Goal: Transaction & Acquisition: Purchase product/service

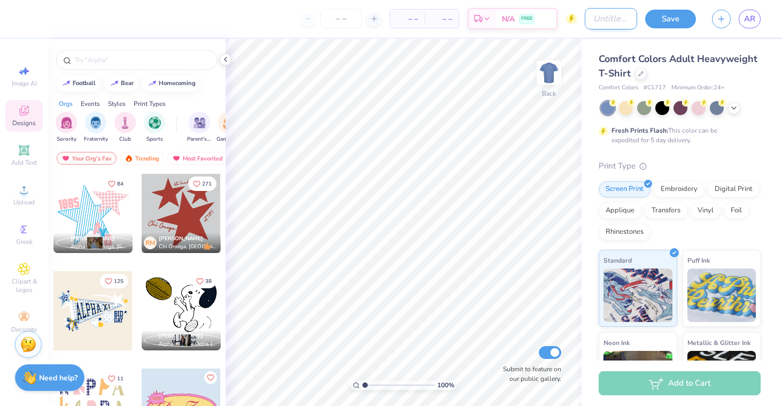
click at [617, 13] on input "Design Title" at bounding box center [611, 18] width 52 height 21
type input "dudes day tshirt"
click at [740, 109] on div at bounding box center [681, 108] width 160 height 14
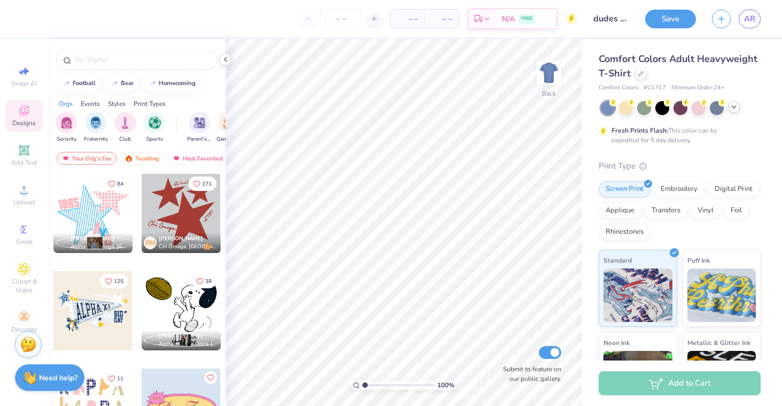
click at [730, 107] on icon at bounding box center [734, 107] width 9 height 9
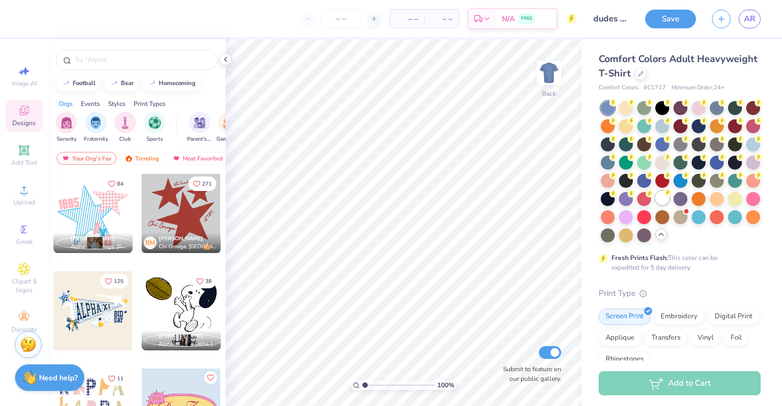
click at [662, 199] on div at bounding box center [662, 198] width 14 height 14
click at [551, 81] on img at bounding box center [549, 72] width 43 height 43
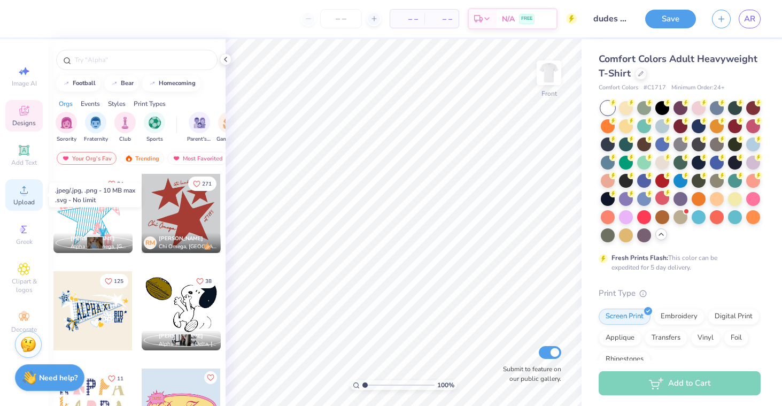
click at [25, 194] on circle at bounding box center [24, 193] width 6 height 6
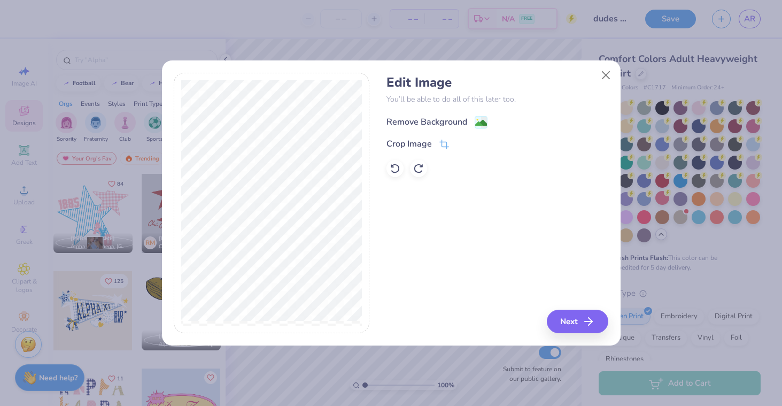
click at [476, 121] on image at bounding box center [481, 123] width 12 height 12
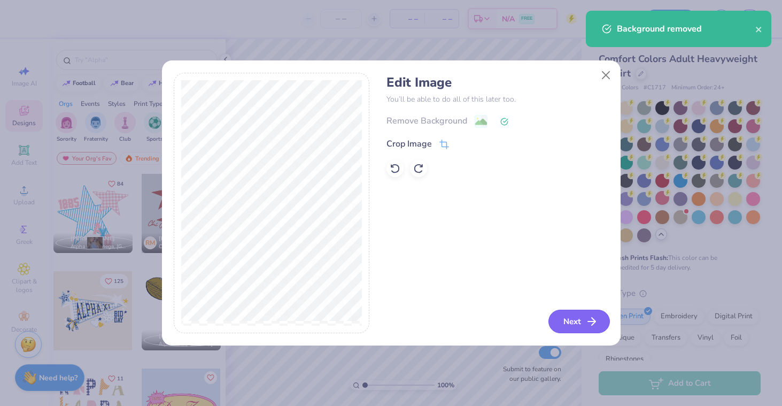
click at [565, 320] on button "Next" at bounding box center [578, 321] width 61 height 24
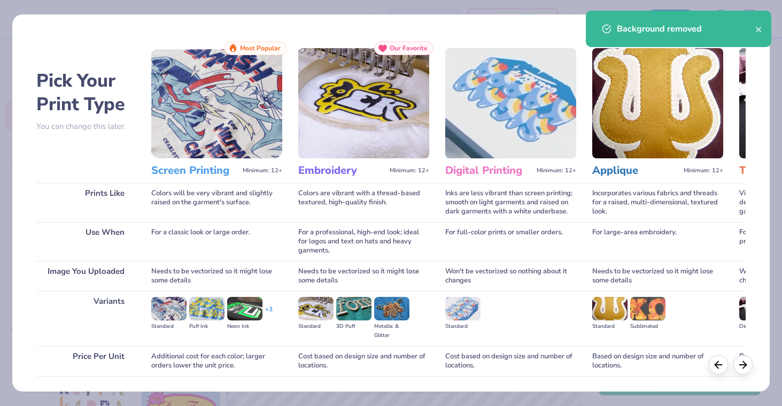
scroll to position [74, 0]
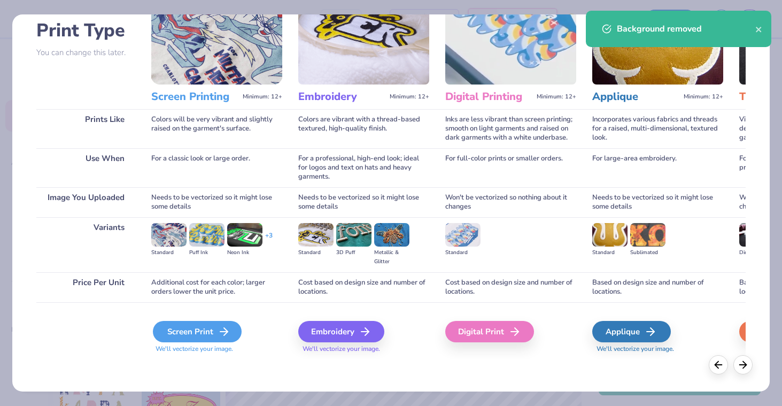
click at [180, 324] on div "Screen Print" at bounding box center [197, 331] width 89 height 21
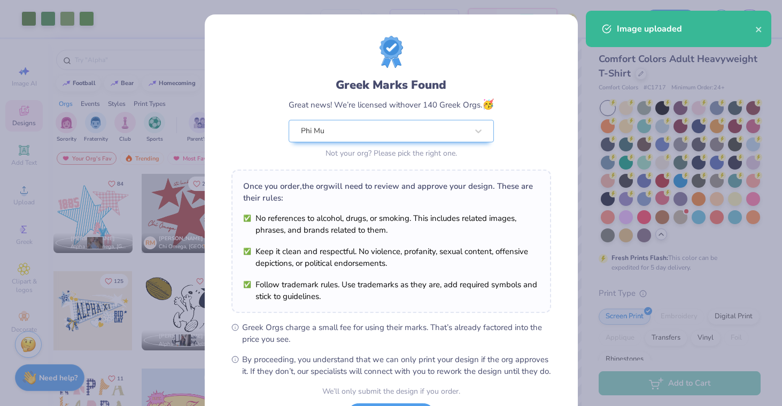
click at [368, 158] on body "Art colors – – Per Item – – Total Est. Delivery N/A FREE Design Title dudes day…" at bounding box center [391, 203] width 782 height 406
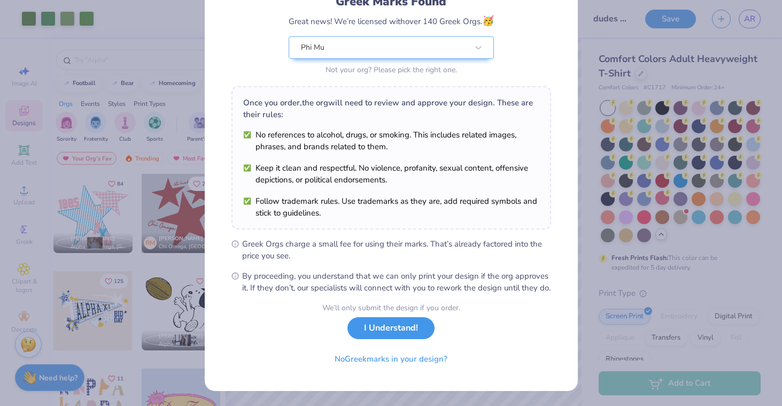
click at [400, 334] on button "I Understand!" at bounding box center [390, 328] width 87 height 22
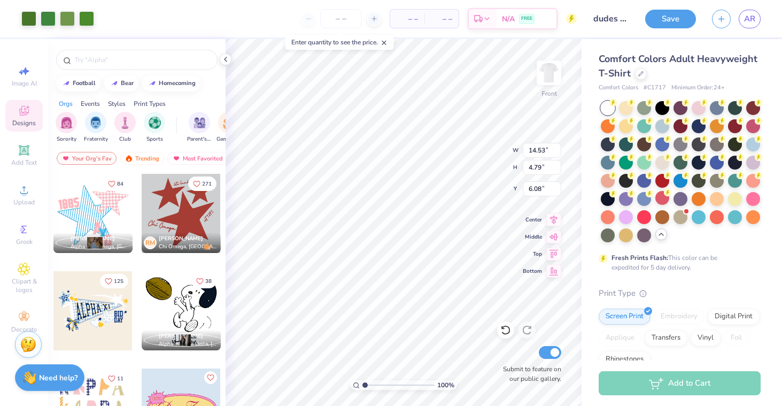
type input "6.08"
type input "5.65"
click at [545, 81] on img at bounding box center [549, 72] width 43 height 43
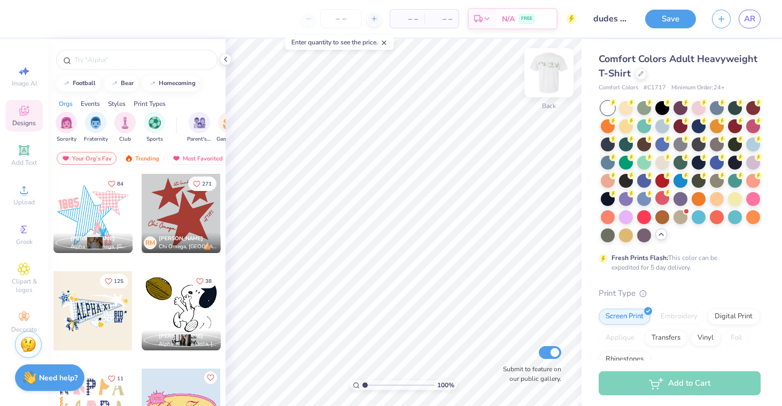
click at [545, 89] on div at bounding box center [548, 72] width 49 height 49
click at [553, 71] on img at bounding box center [549, 72] width 43 height 43
click at [553, 73] on img at bounding box center [549, 72] width 43 height 43
click at [543, 72] on img at bounding box center [549, 72] width 43 height 43
click at [543, 72] on img at bounding box center [548, 72] width 21 height 21
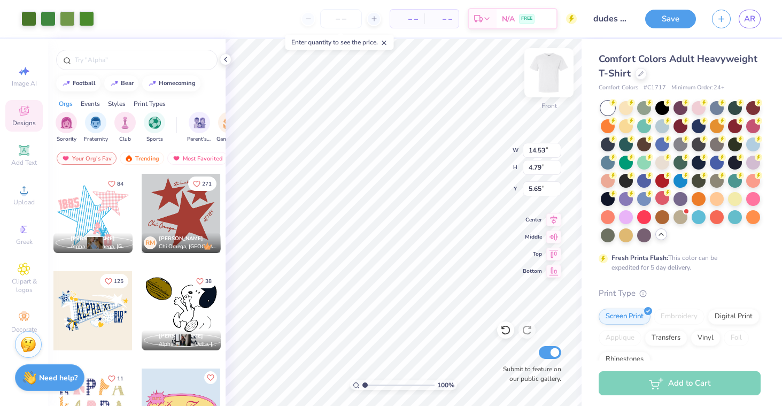
click at [543, 64] on img at bounding box center [549, 72] width 43 height 43
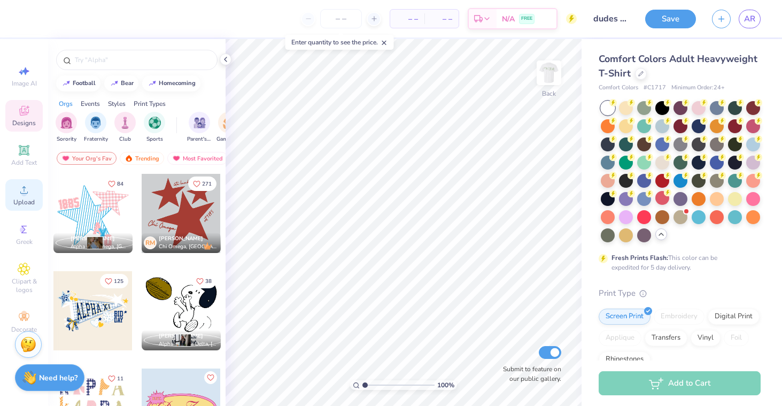
click at [22, 187] on icon at bounding box center [24, 189] width 13 height 13
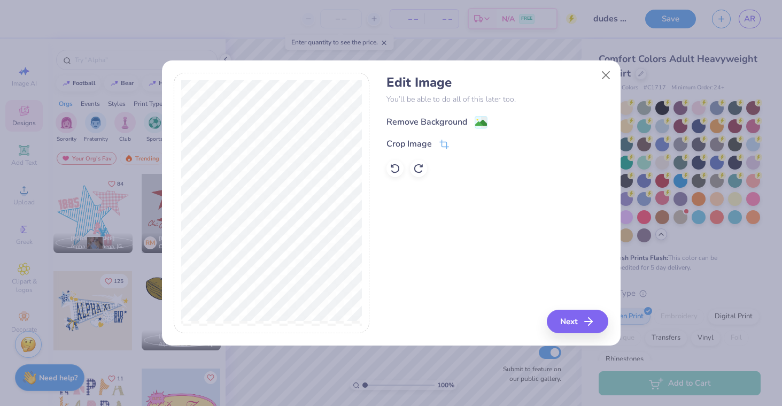
click at [478, 122] on image at bounding box center [481, 123] width 12 height 12
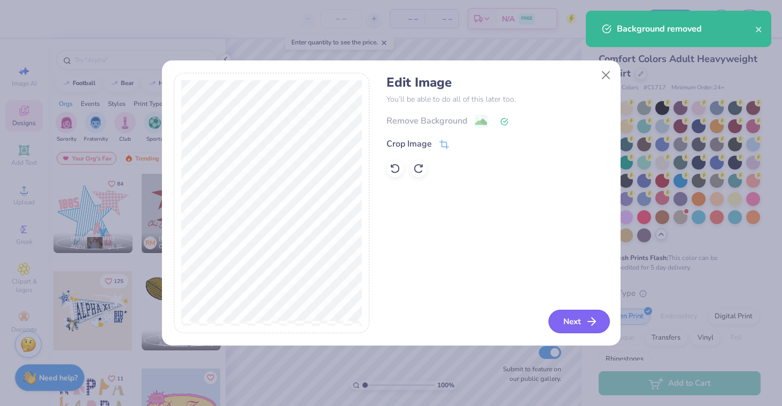
click at [580, 320] on button "Next" at bounding box center [578, 321] width 61 height 24
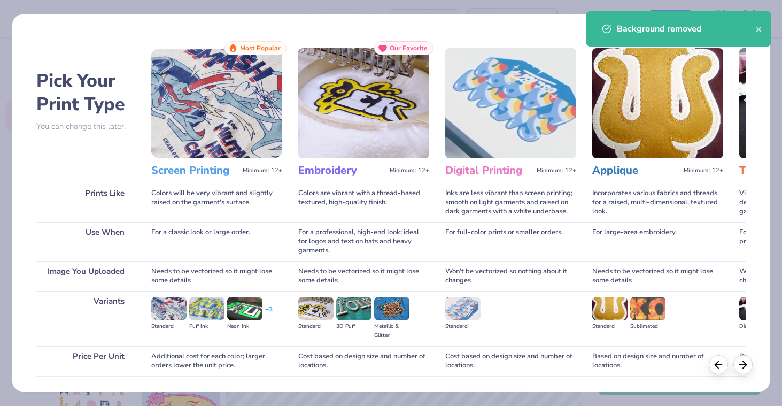
scroll to position [74, 0]
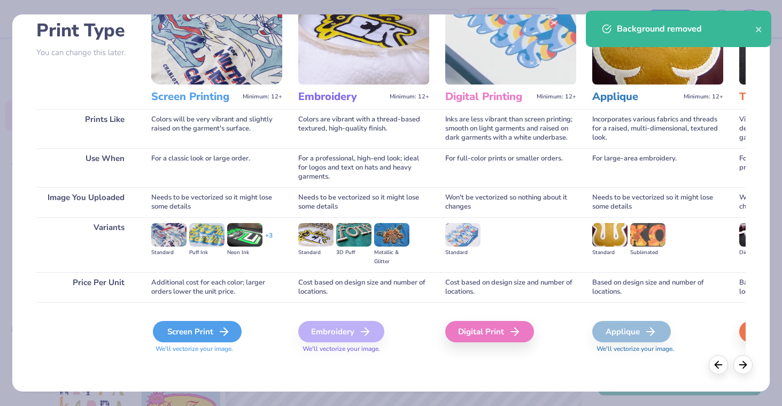
click at [196, 327] on div "Screen Print" at bounding box center [197, 331] width 89 height 21
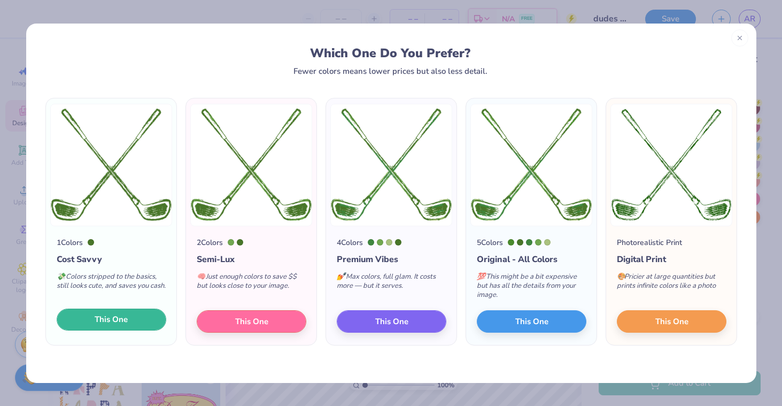
click at [113, 322] on span "This One" at bounding box center [111, 319] width 33 height 12
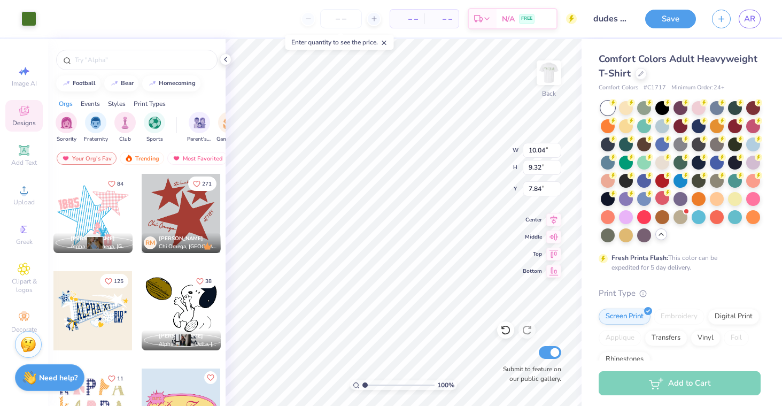
type input "2.09"
type input "1.94"
type input "3.00"
type input "2.25"
type input "2.09"
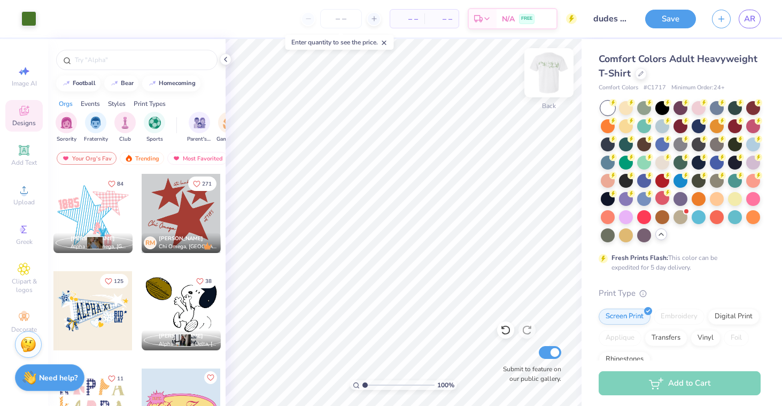
click at [546, 79] on img at bounding box center [549, 72] width 43 height 43
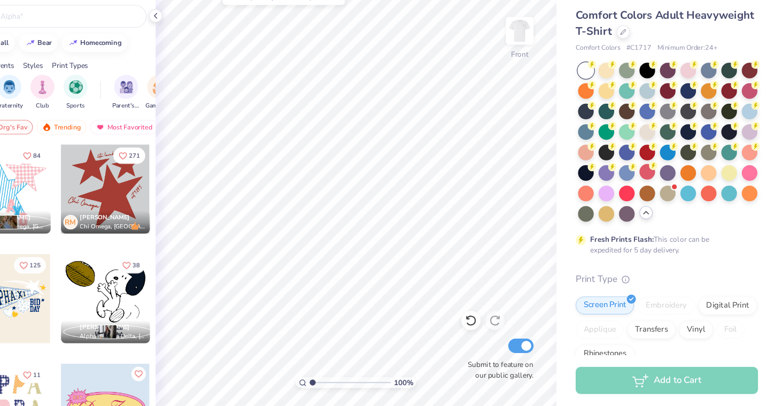
scroll to position [0, 0]
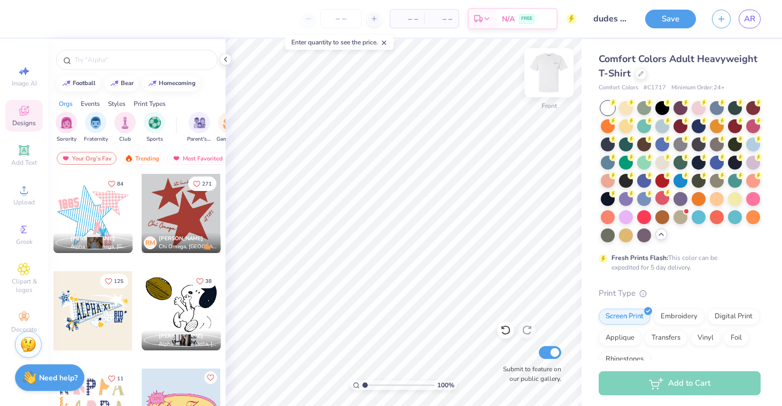
click at [559, 74] on img at bounding box center [549, 72] width 43 height 43
click at [543, 71] on img at bounding box center [549, 72] width 43 height 43
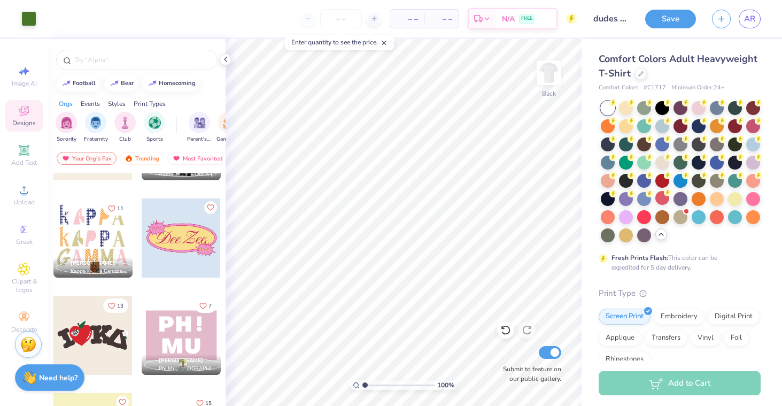
scroll to position [172, 0]
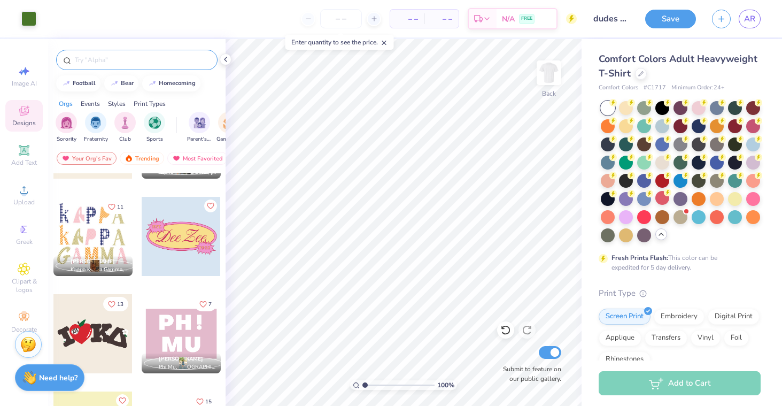
click at [111, 55] on input "text" at bounding box center [142, 60] width 137 height 11
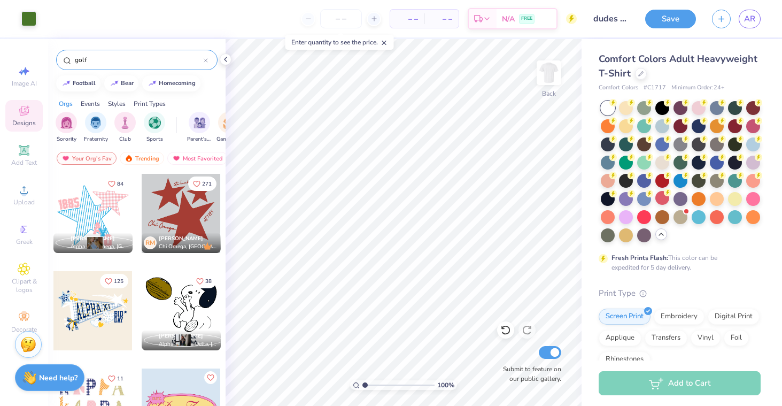
type input "golf"
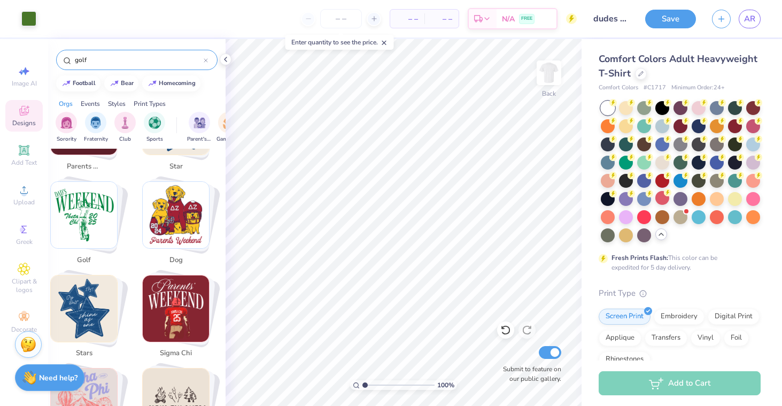
scroll to position [441, 4]
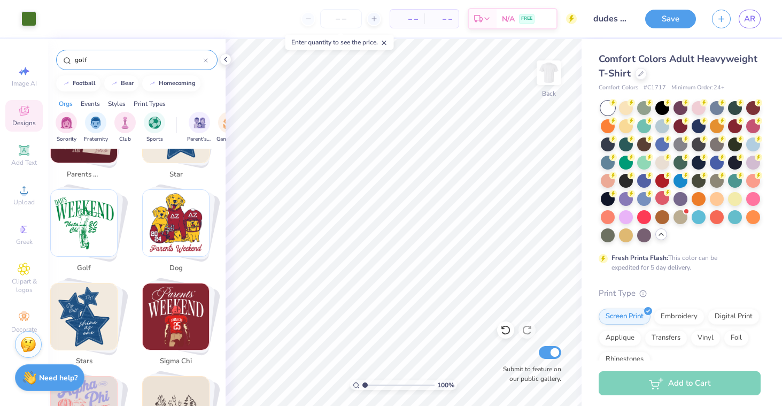
click at [94, 214] on img "Stack Card Button golf" at bounding box center [84, 223] width 66 height 66
click at [76, 213] on img "Stack Card Button golf" at bounding box center [84, 223] width 66 height 66
click at [125, 54] on div "golf" at bounding box center [136, 60] width 161 height 20
click at [113, 61] on input "golf" at bounding box center [139, 60] width 130 height 11
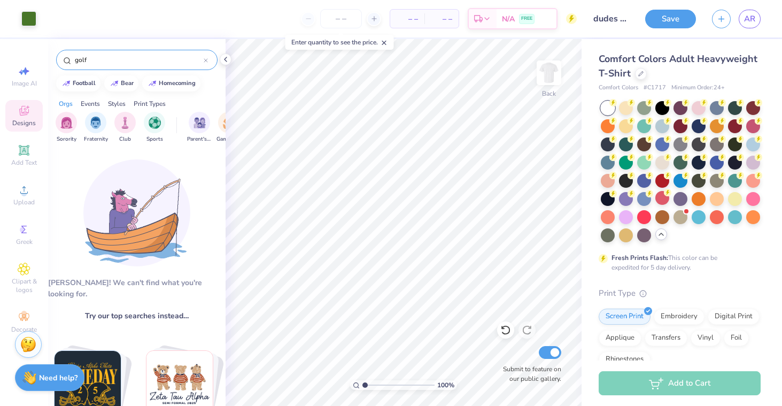
click at [206, 60] on icon at bounding box center [205, 60] width 3 height 3
click at [157, 54] on div at bounding box center [136, 60] width 161 height 20
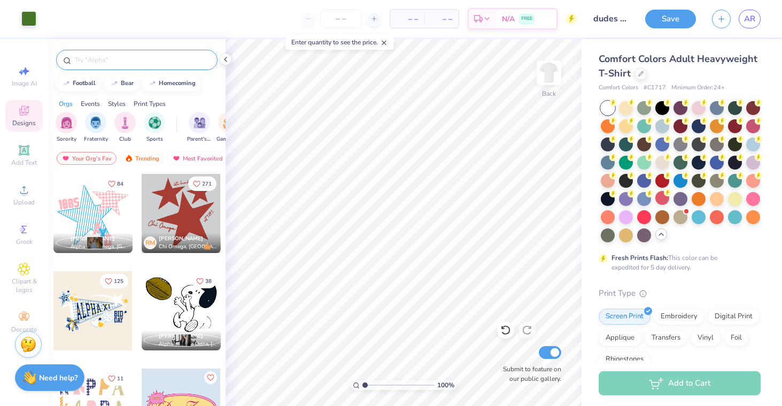
click at [153, 56] on input "text" at bounding box center [142, 60] width 137 height 11
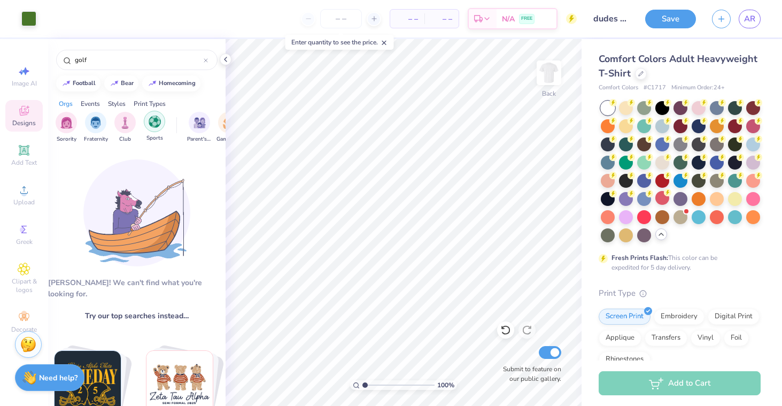
click at [161, 119] on div "filter for Sports" at bounding box center [154, 121] width 21 height 21
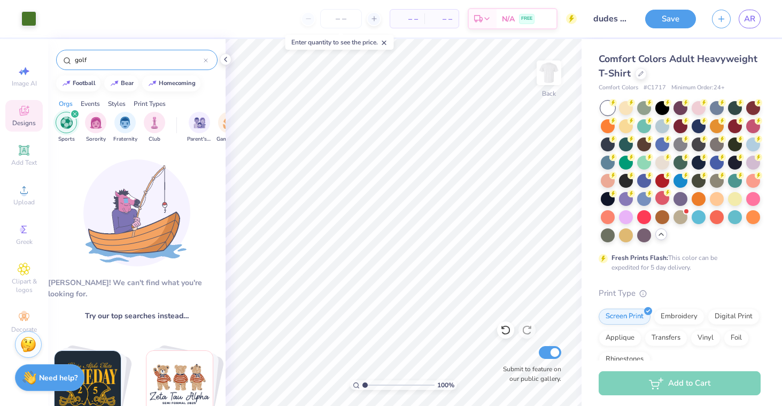
click at [95, 56] on input "golf" at bounding box center [139, 60] width 130 height 11
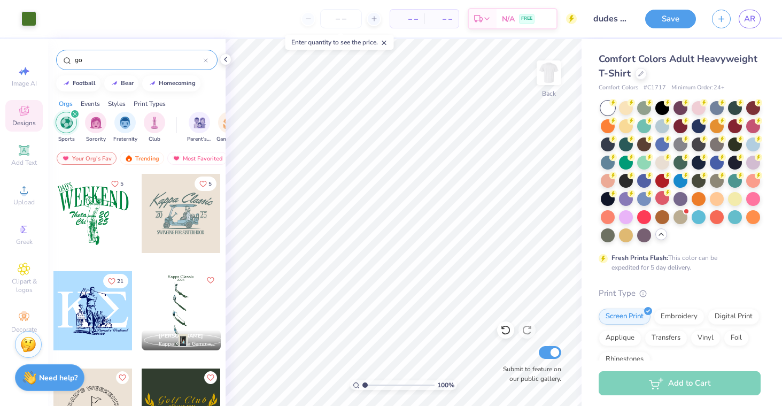
type input "g"
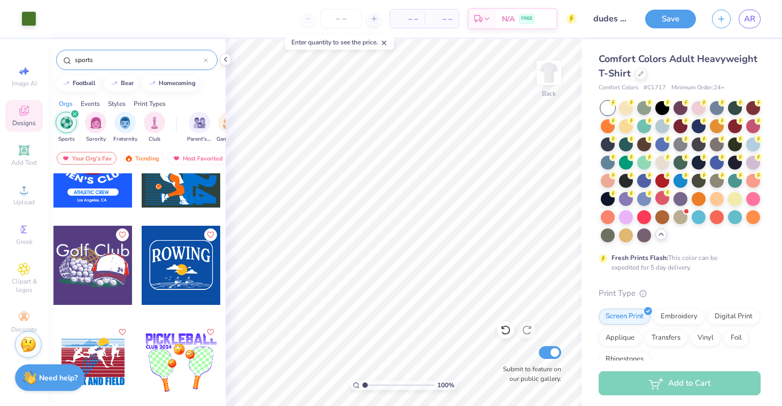
scroll to position [3348, 0]
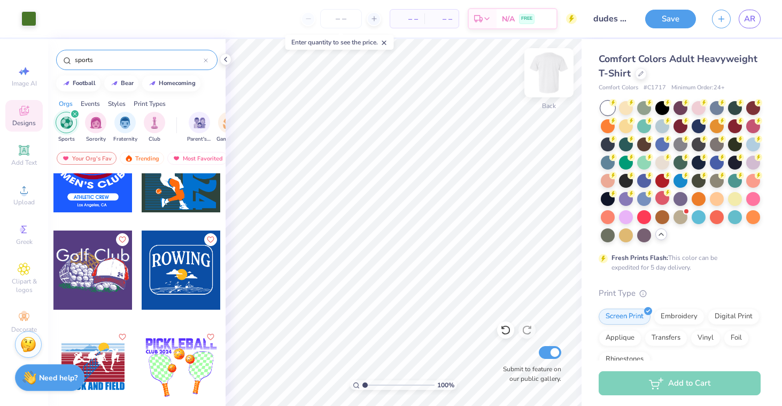
type input "sports"
click at [544, 67] on img at bounding box center [549, 72] width 43 height 43
click at [160, 197] on div at bounding box center [181, 172] width 79 height 79
type input "10.74"
type input "11.63"
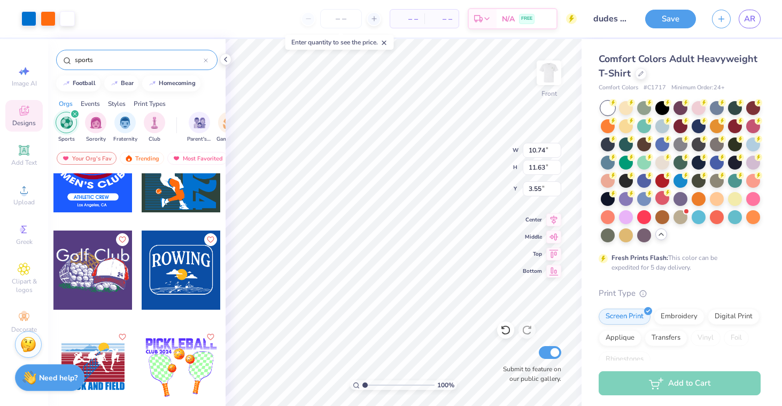
type input "3.46"
type input "12.78"
type input "13.84"
type input "3.57"
